Goal: Check status: Check status

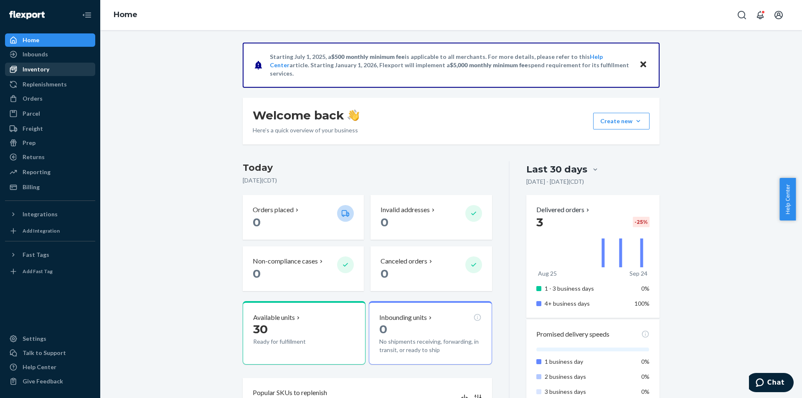
click at [51, 74] on div "Inventory" at bounding box center [50, 69] width 89 height 12
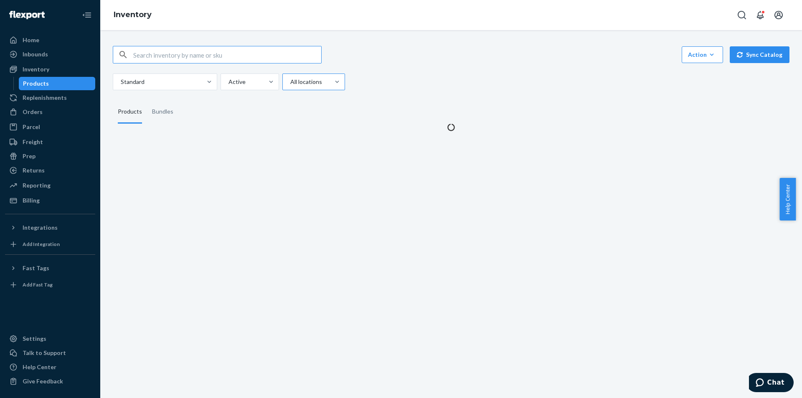
click at [308, 85] on div at bounding box center [312, 82] width 47 height 10
click at [290, 85] on input "All locations" at bounding box center [289, 82] width 1 height 8
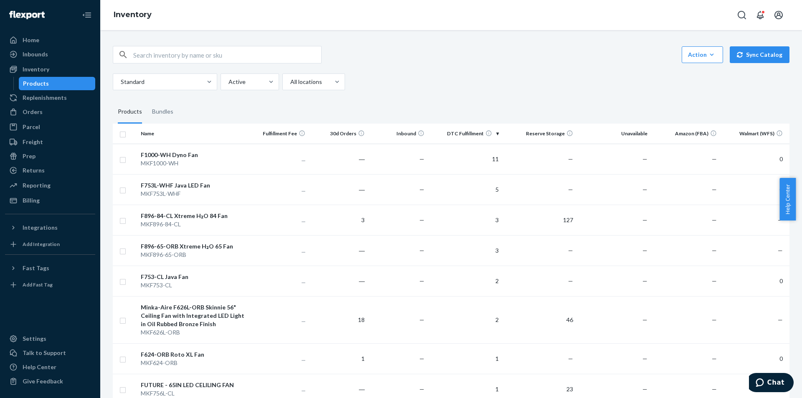
click at [411, 86] on div "Standard Active All locations" at bounding box center [448, 81] width 670 height 17
click at [167, 53] on input "text" at bounding box center [227, 54] width 188 height 17
type input "f896-84-bnw"
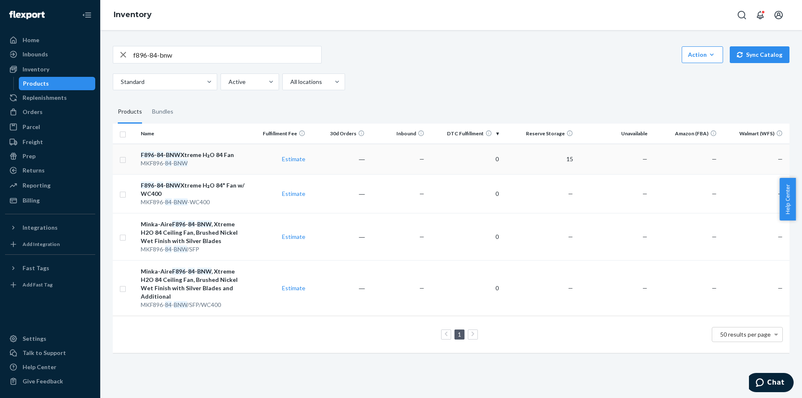
click at [571, 161] on td "15" at bounding box center [539, 159] width 74 height 30
